Goal: Task Accomplishment & Management: Manage account settings

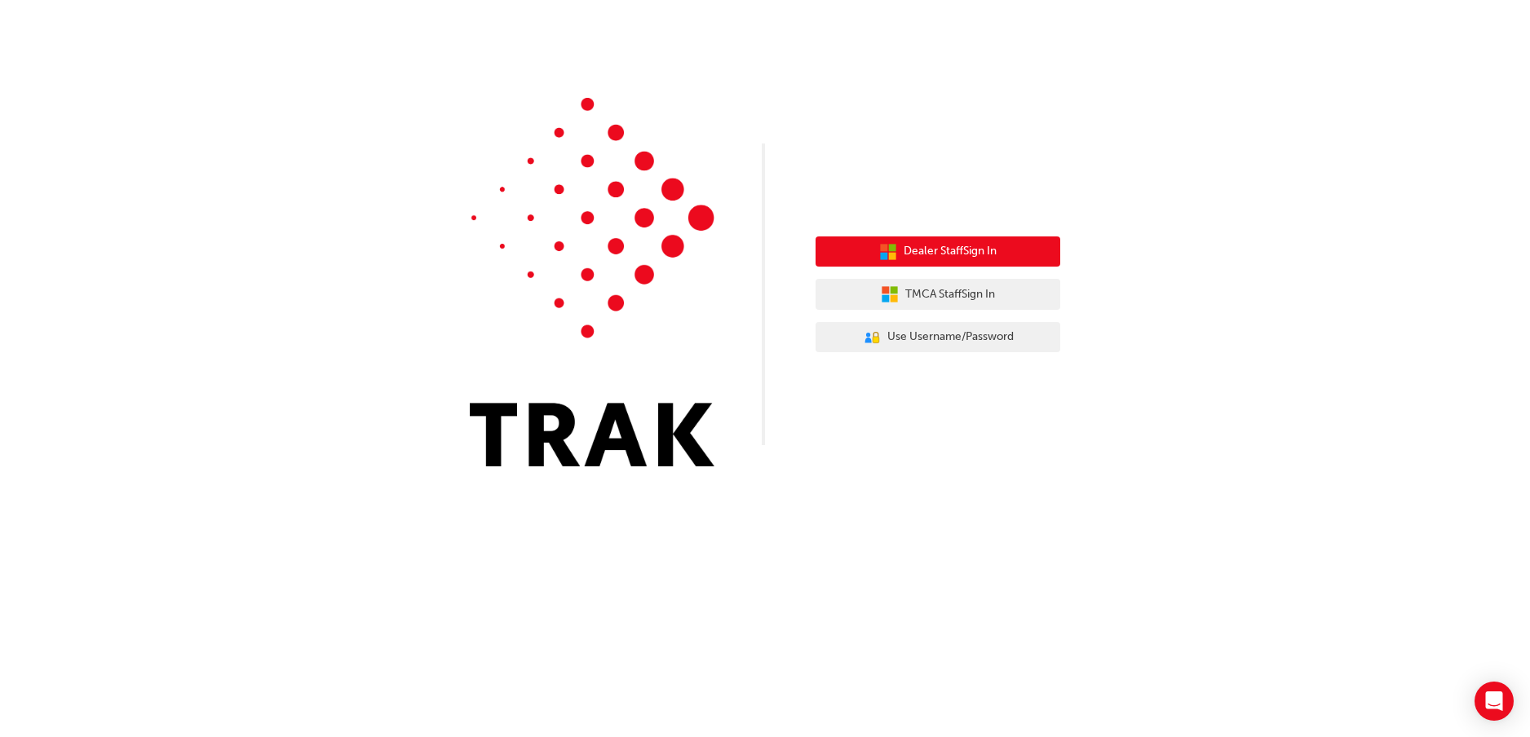
click at [946, 246] on span "Dealer Staff Sign In" at bounding box center [950, 251] width 93 height 19
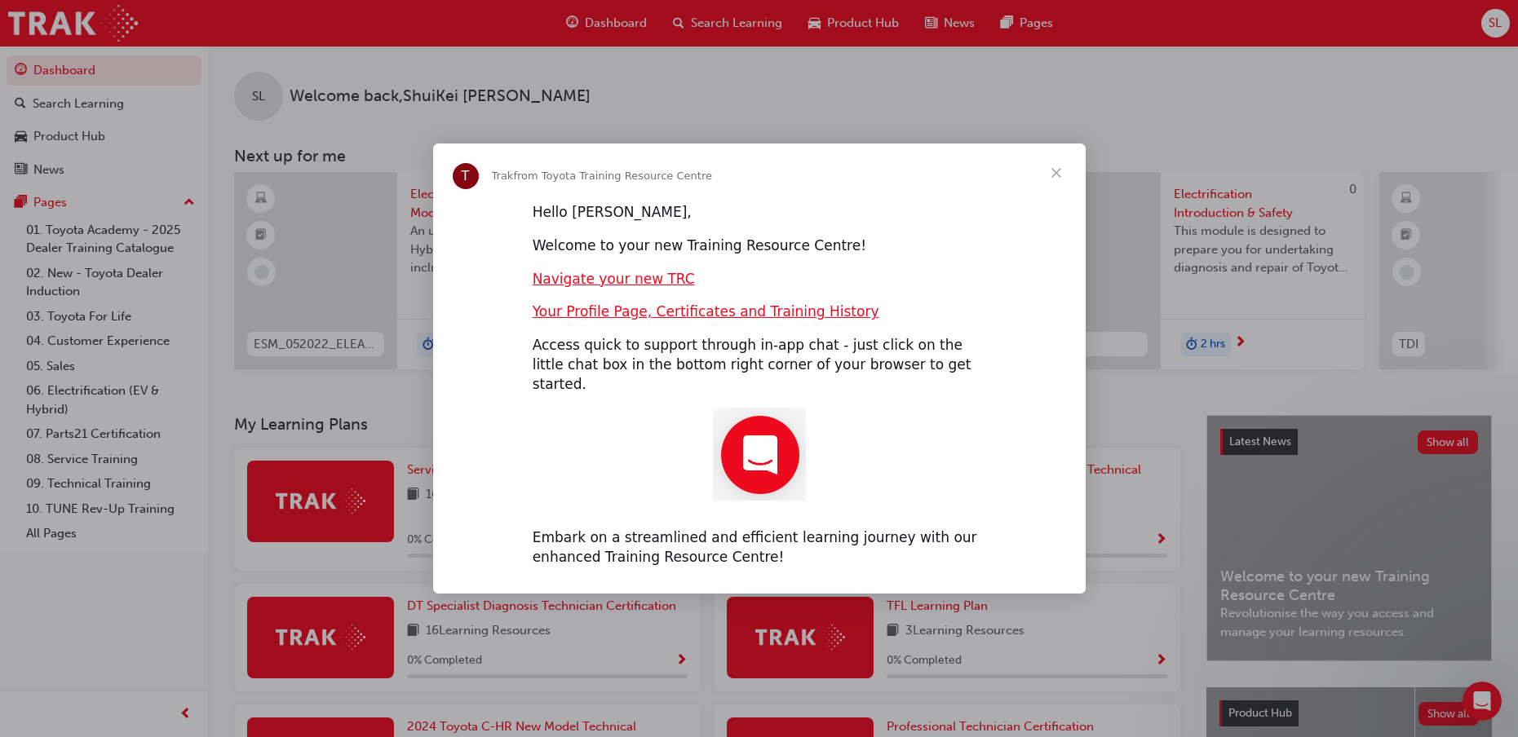
click at [1055, 177] on span "Close" at bounding box center [1056, 173] width 59 height 59
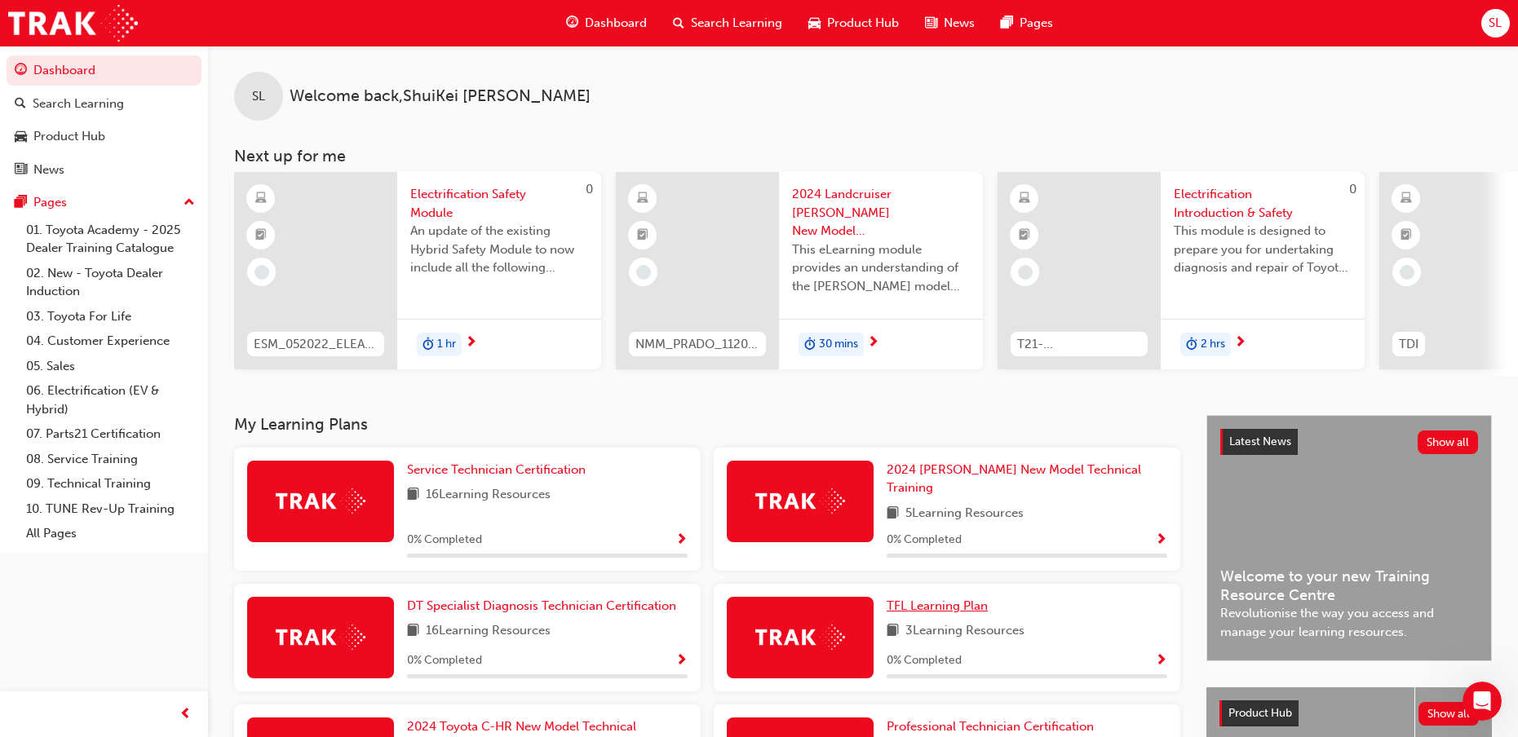
click at [980, 600] on span "TFL Learning Plan" at bounding box center [937, 606] width 101 height 15
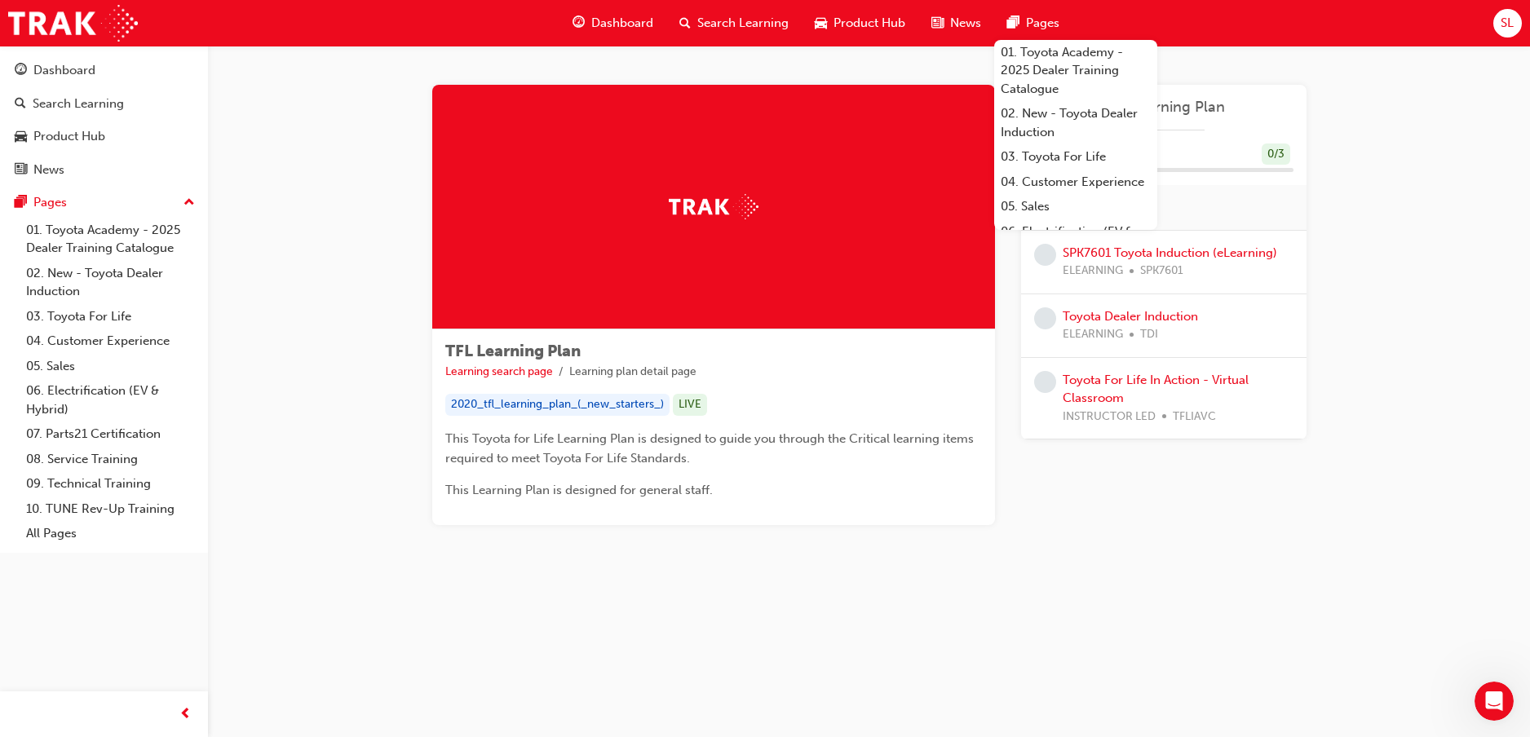
click at [1510, 20] on span "SL" at bounding box center [1507, 23] width 13 height 19
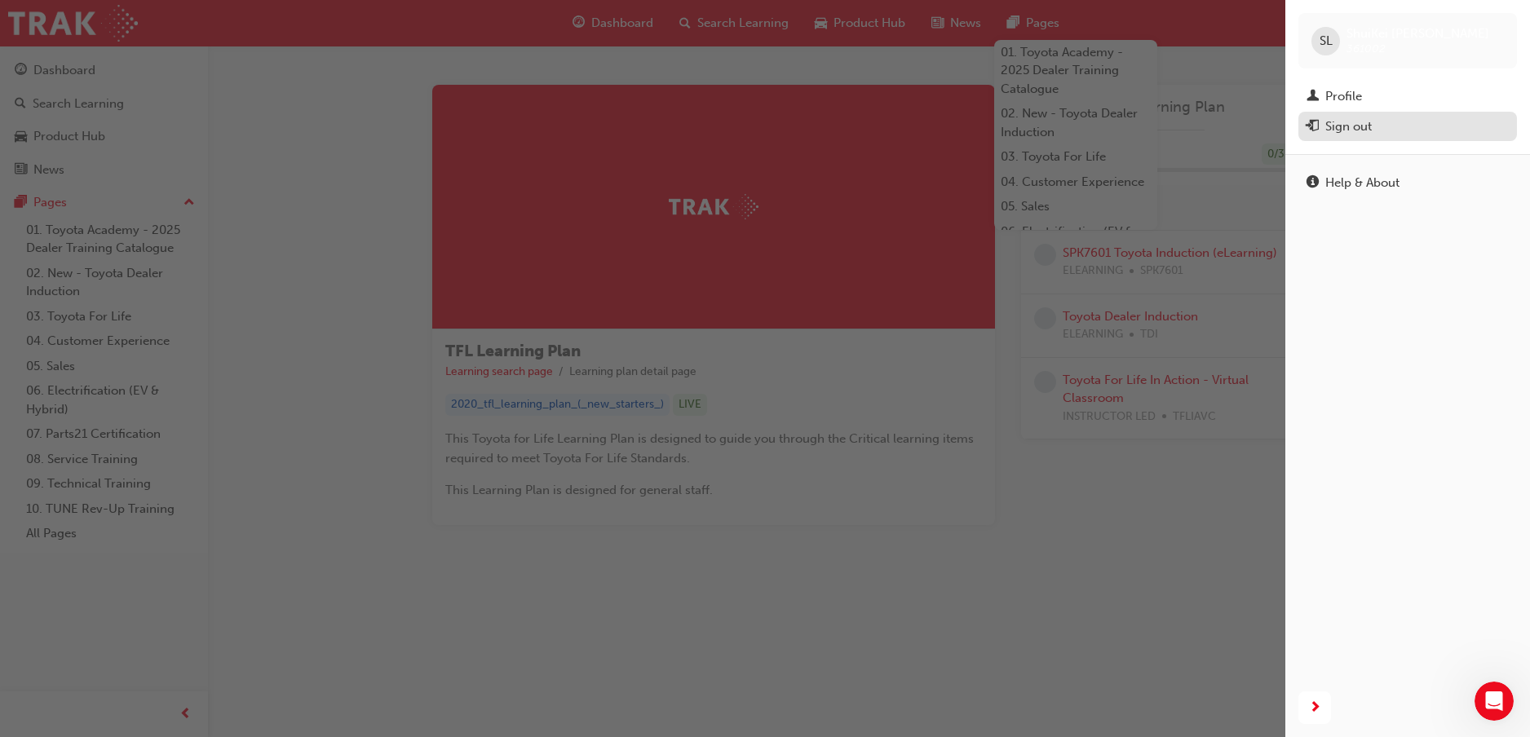
click at [1349, 127] on div "Sign out" at bounding box center [1349, 126] width 47 height 19
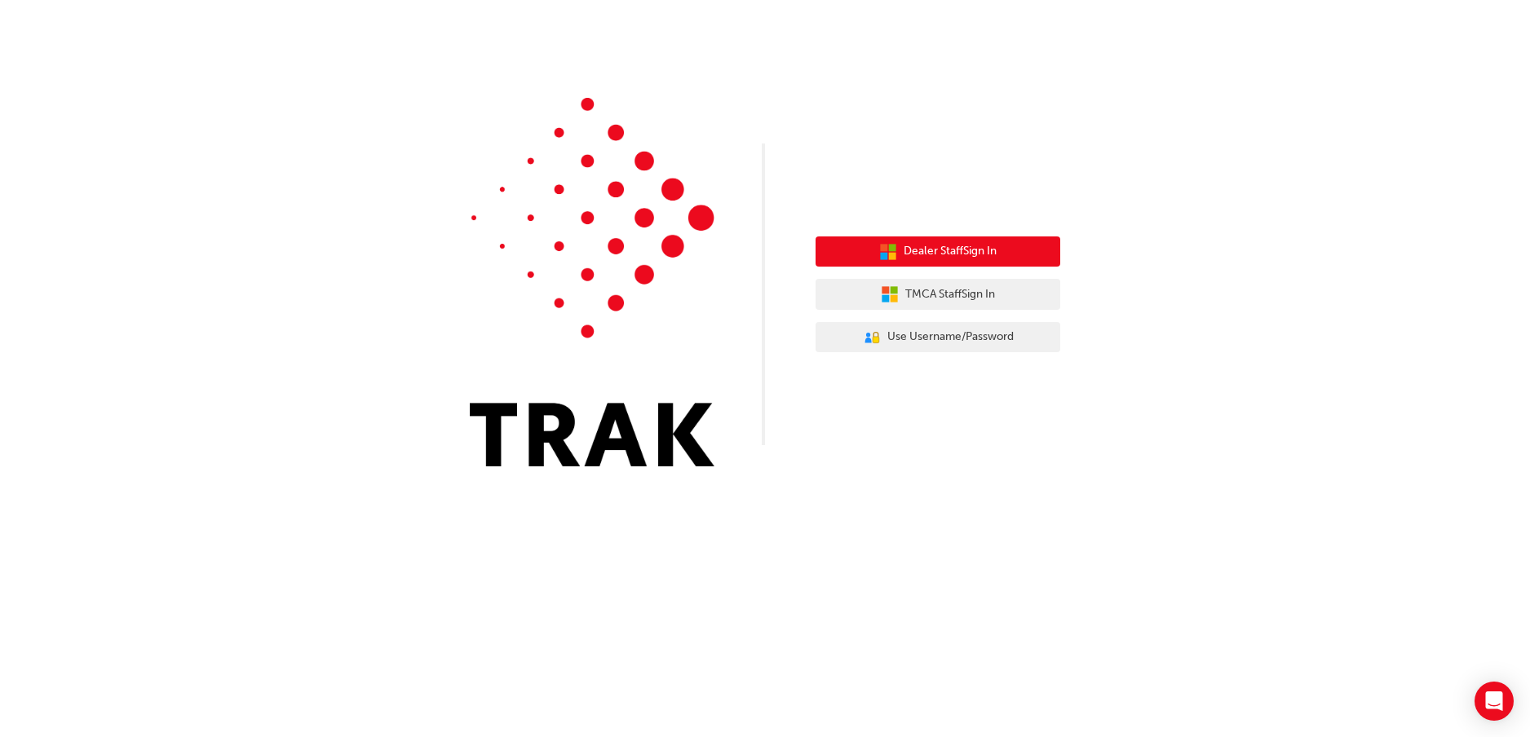
click at [946, 249] on span "Dealer Staff Sign In" at bounding box center [950, 251] width 93 height 19
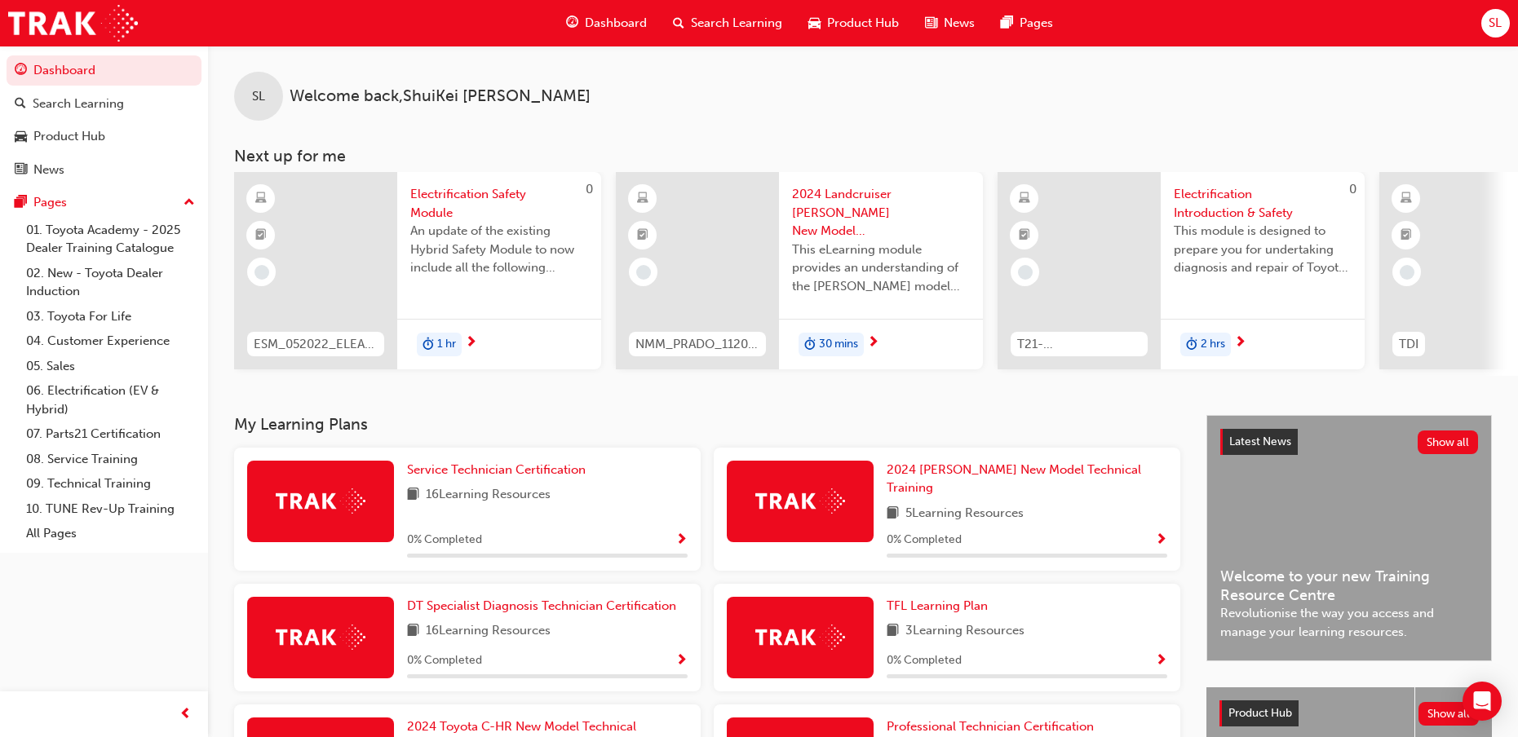
click at [1490, 16] on span "SL" at bounding box center [1495, 23] width 13 height 19
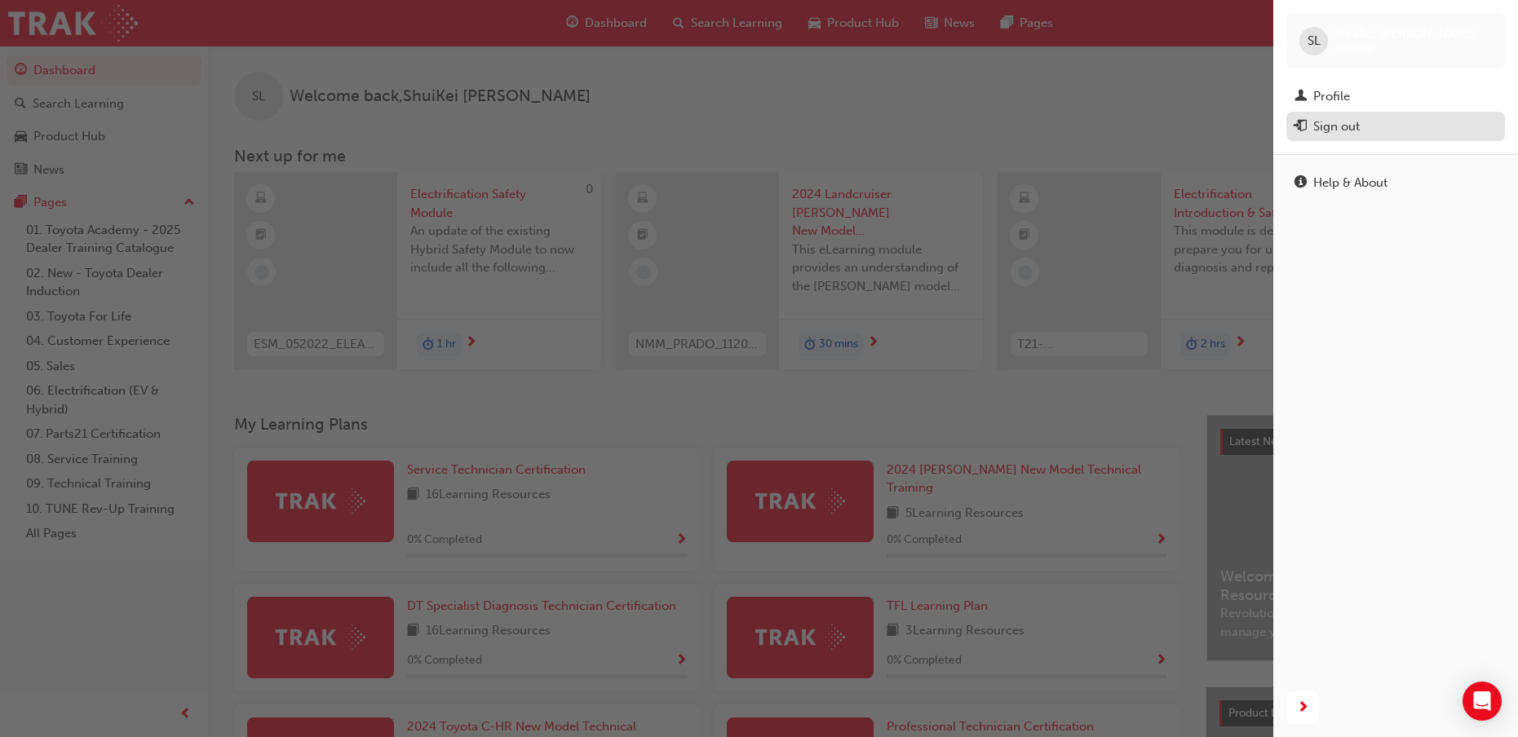
click at [1333, 121] on div "Sign out" at bounding box center [1336, 126] width 47 height 19
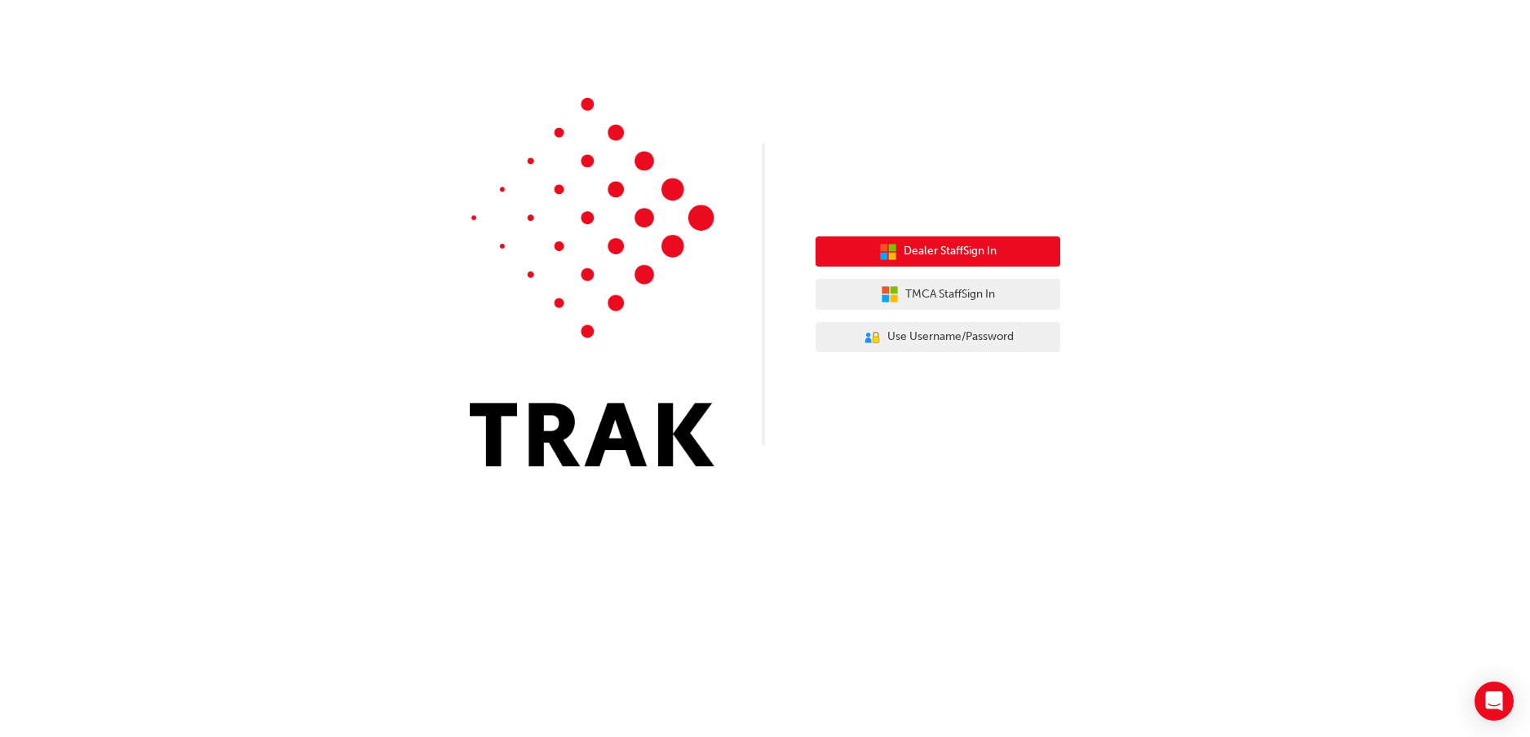
click at [968, 245] on span "Dealer Staff Sign In" at bounding box center [950, 251] width 93 height 19
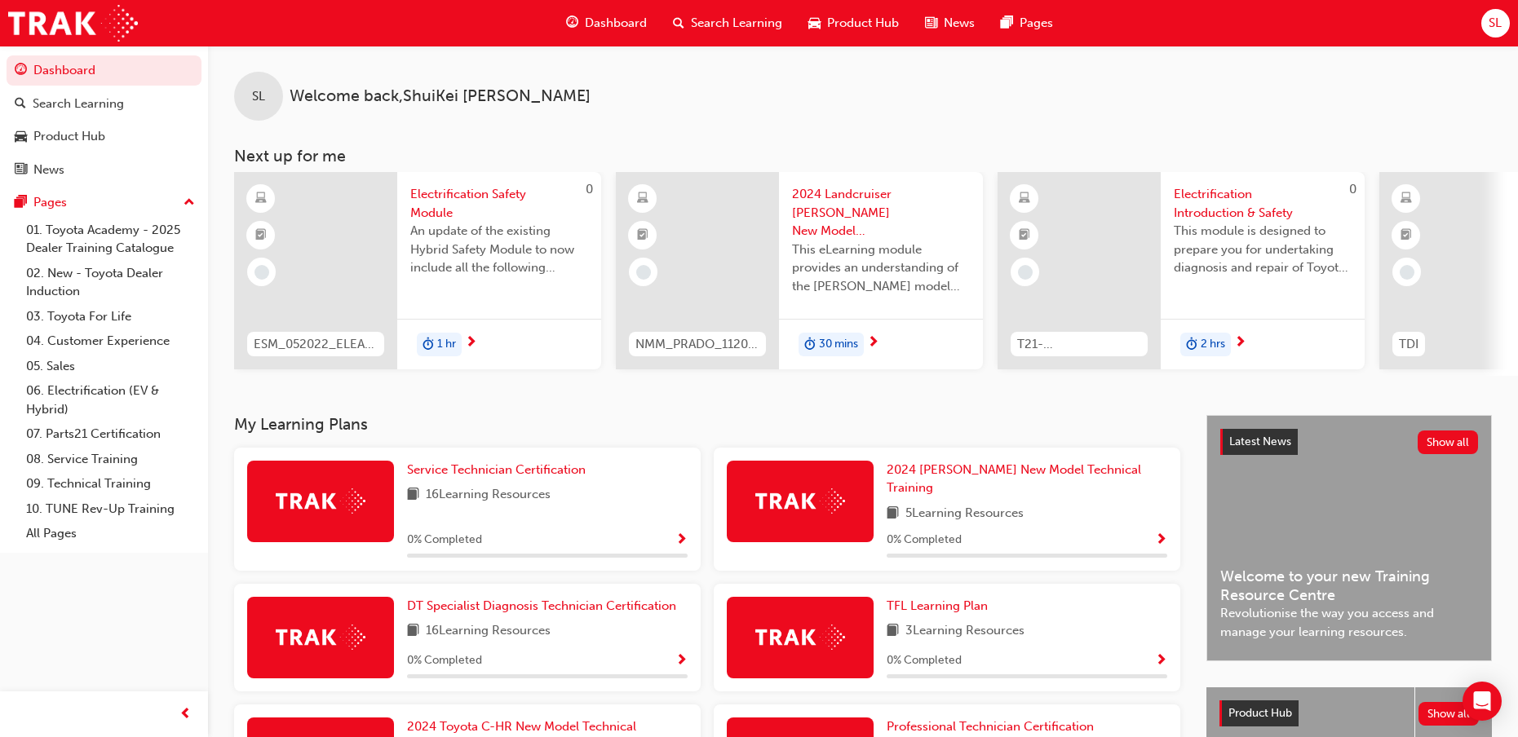
click at [1496, 20] on span "SL" at bounding box center [1495, 23] width 13 height 19
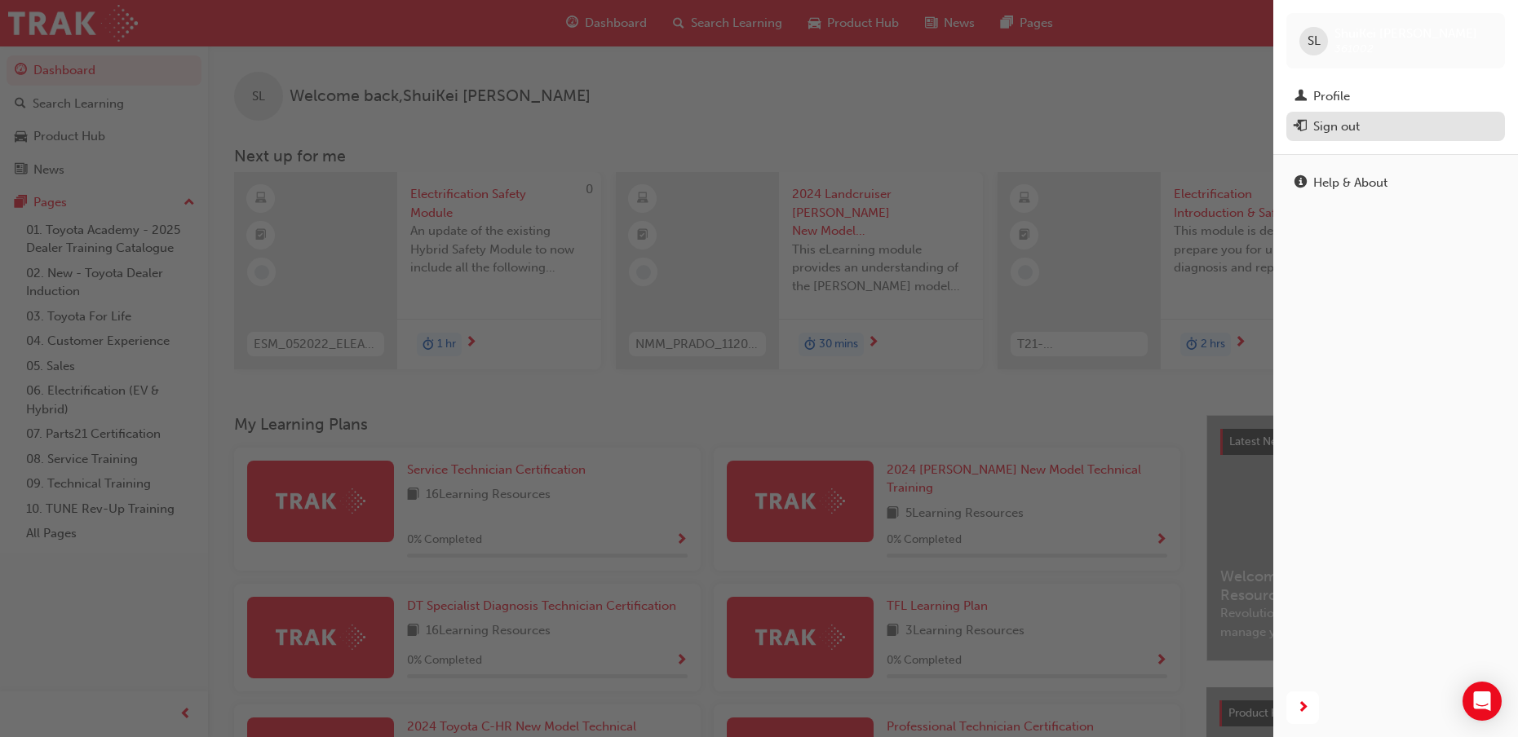
click at [1340, 119] on div "Sign out" at bounding box center [1336, 126] width 47 height 19
